Goal: Task Accomplishment & Management: Use online tool/utility

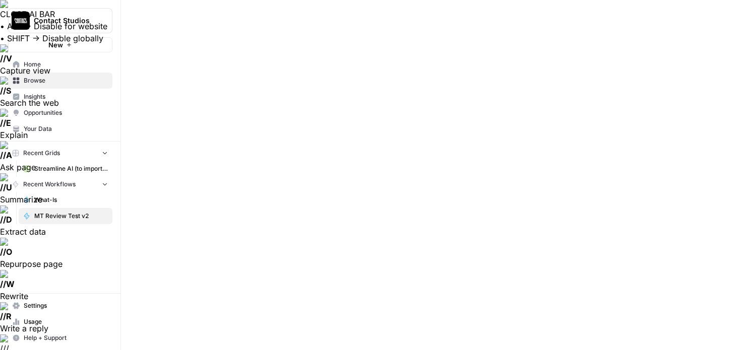
click at [57, 167] on span "Streamline AI (to import) - Streamline AI Import.csv" at bounding box center [71, 168] width 74 height 9
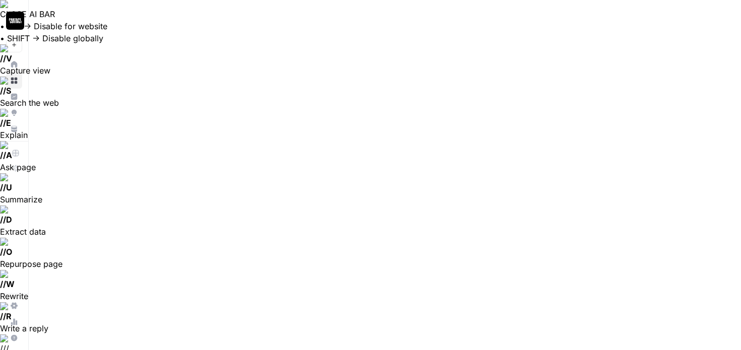
scroll to position [1526, 577]
